Goal: Task Accomplishment & Management: Use online tool/utility

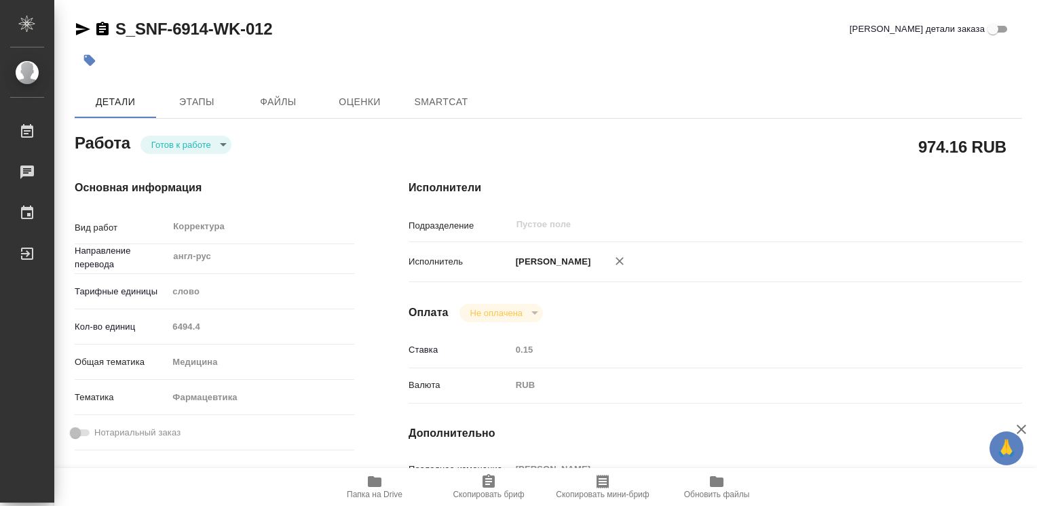
type textarea "x"
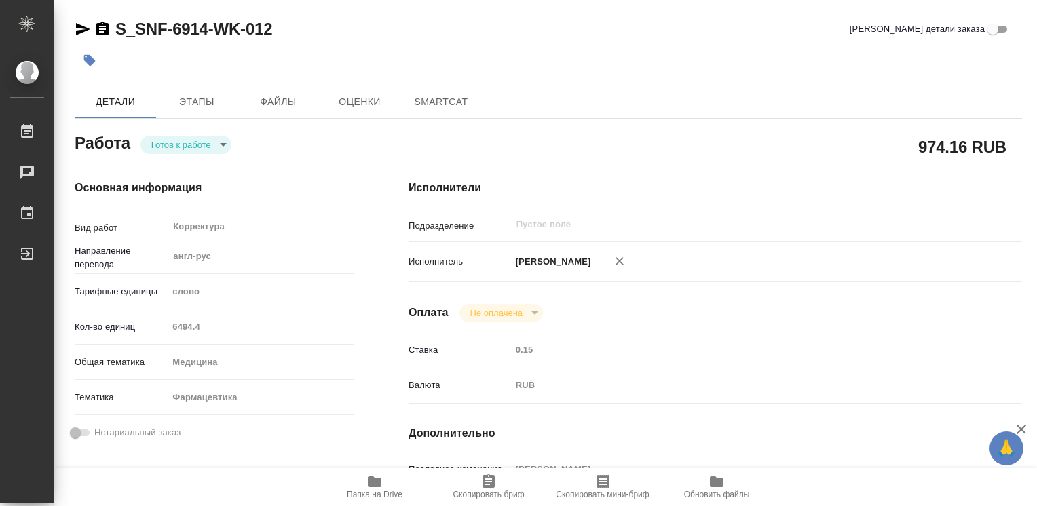
type textarea "x"
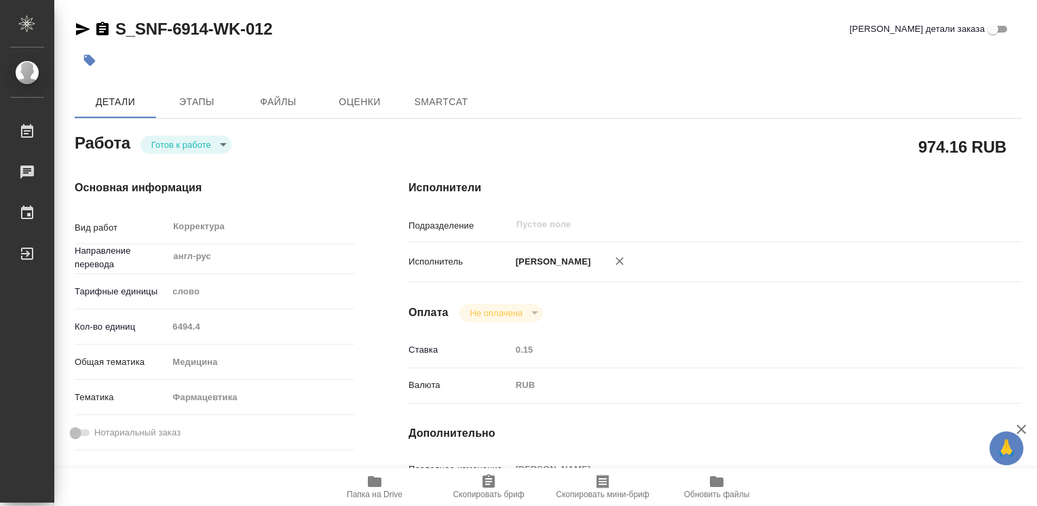
type textarea "x"
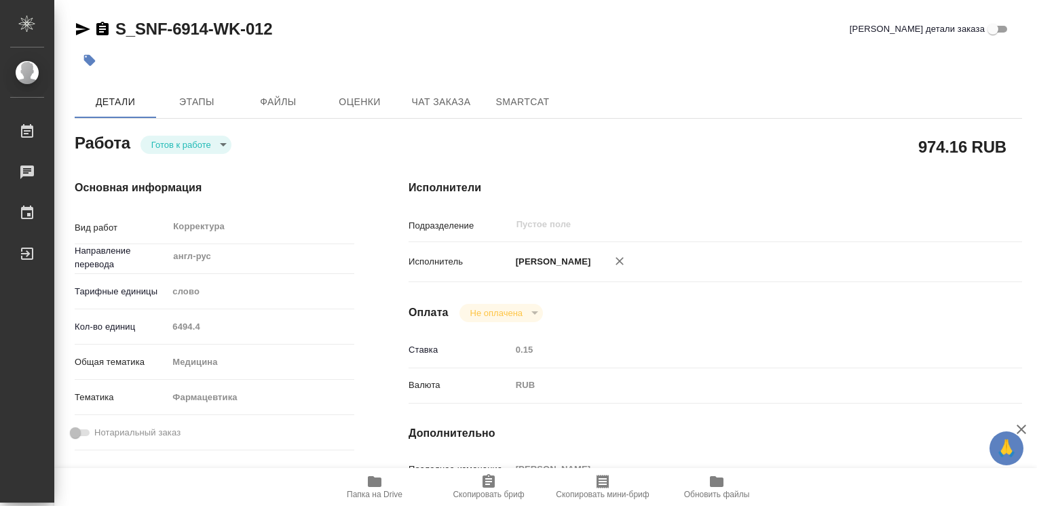
type textarea "x"
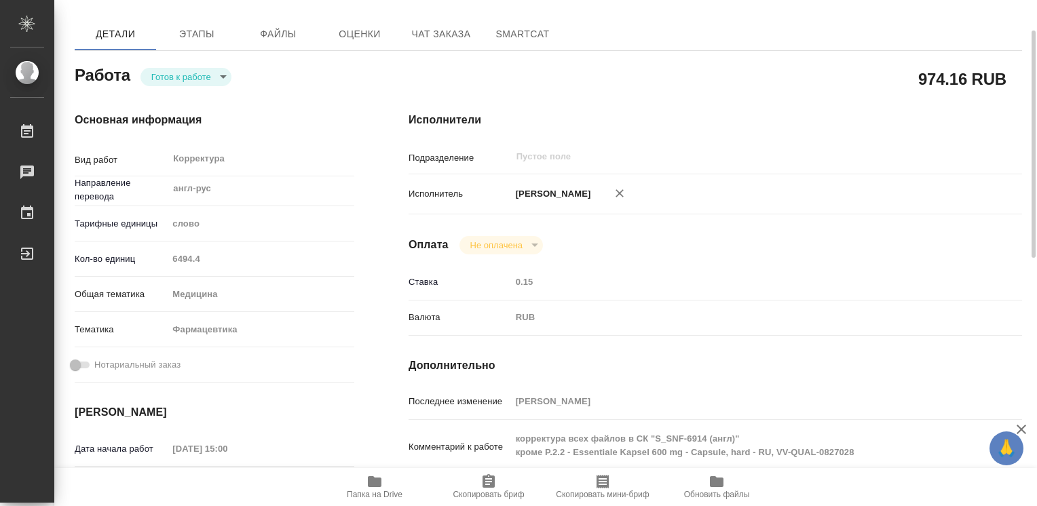
scroll to position [204, 0]
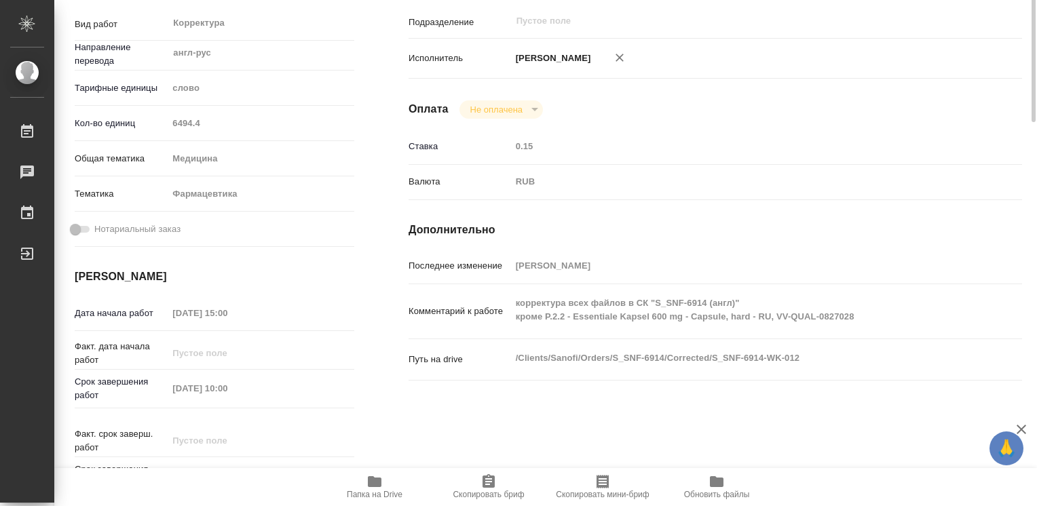
type textarea "x"
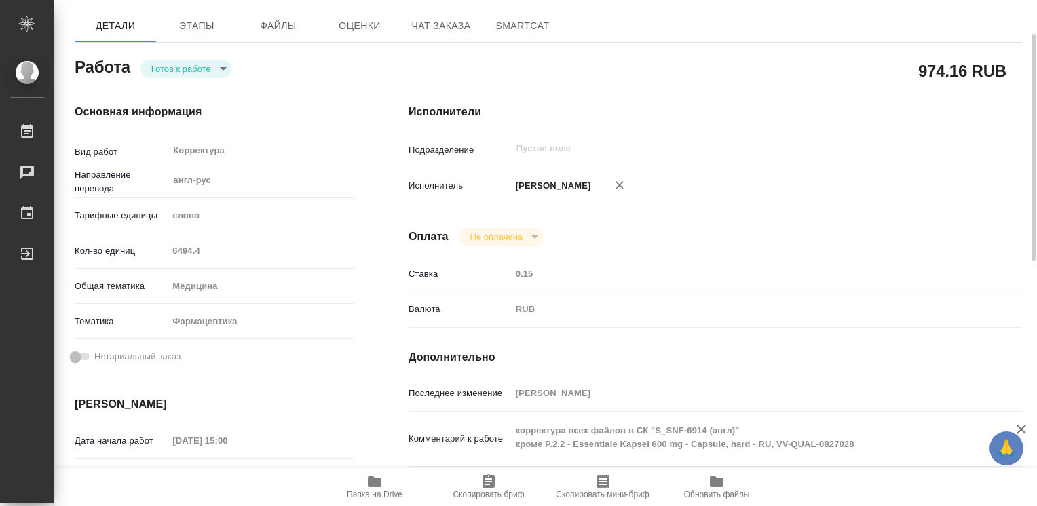
scroll to position [0, 0]
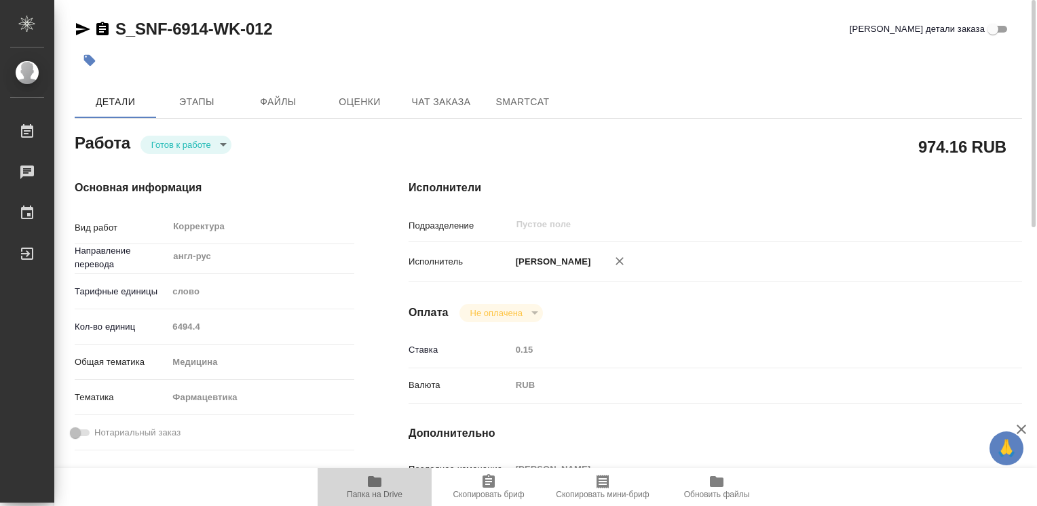
click at [375, 479] on icon "button" at bounding box center [375, 482] width 14 height 11
